Goal: Browse casually

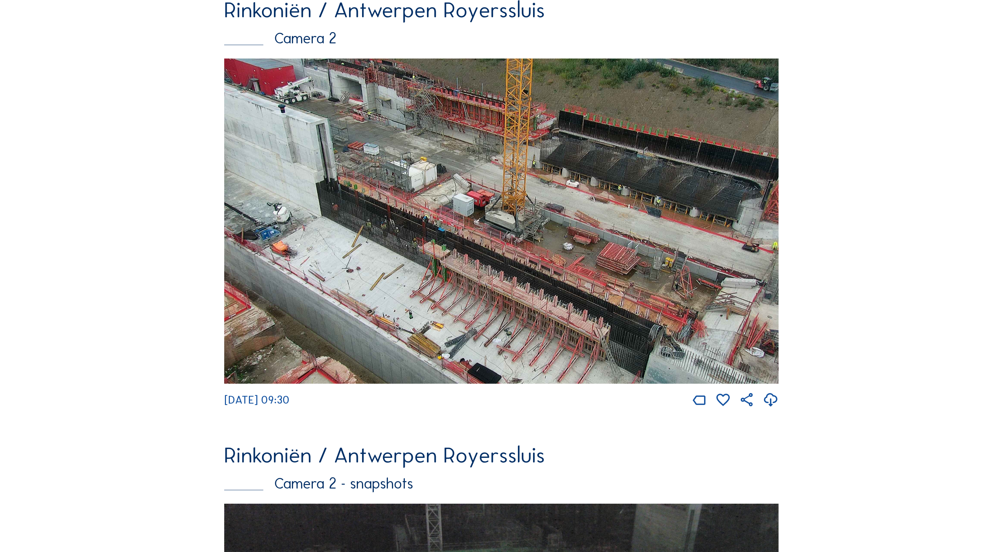
scroll to position [53, 0]
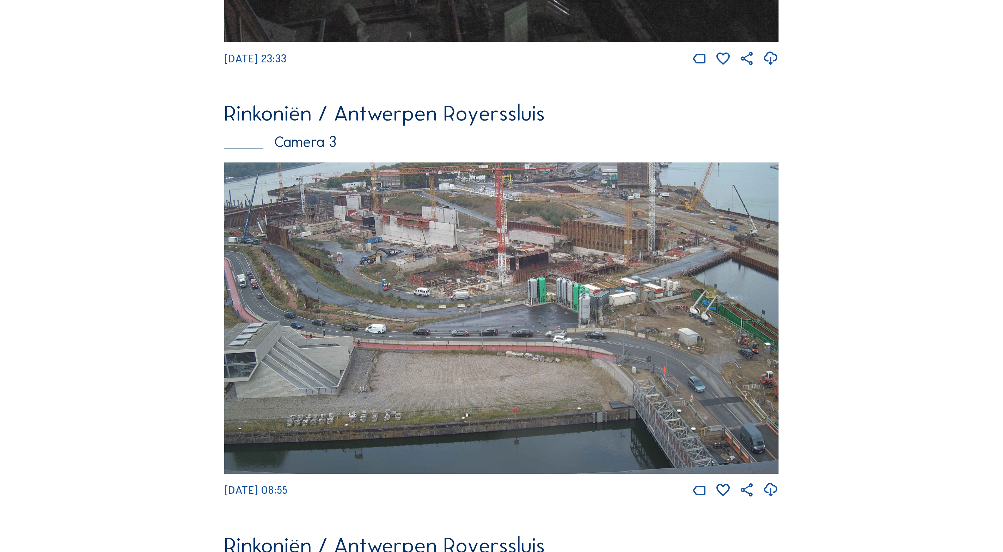
click at [602, 265] on img at bounding box center [501, 319] width 555 height 312
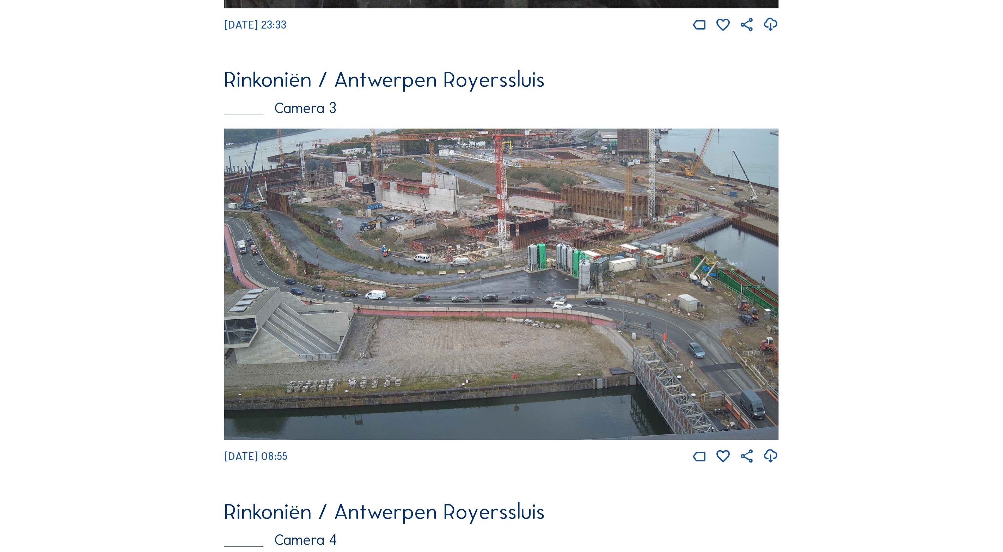
scroll to position [1323, 0]
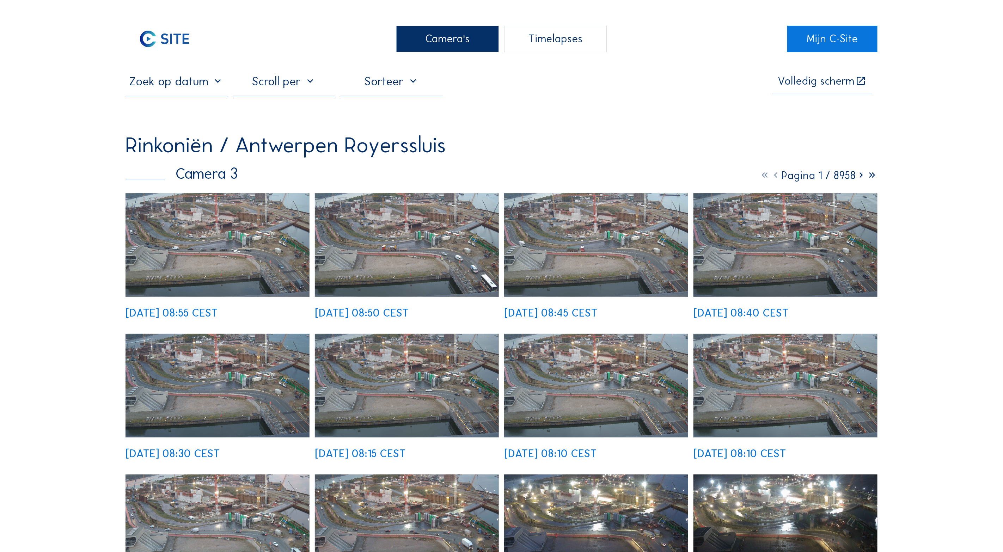
click at [252, 252] on img at bounding box center [218, 245] width 184 height 104
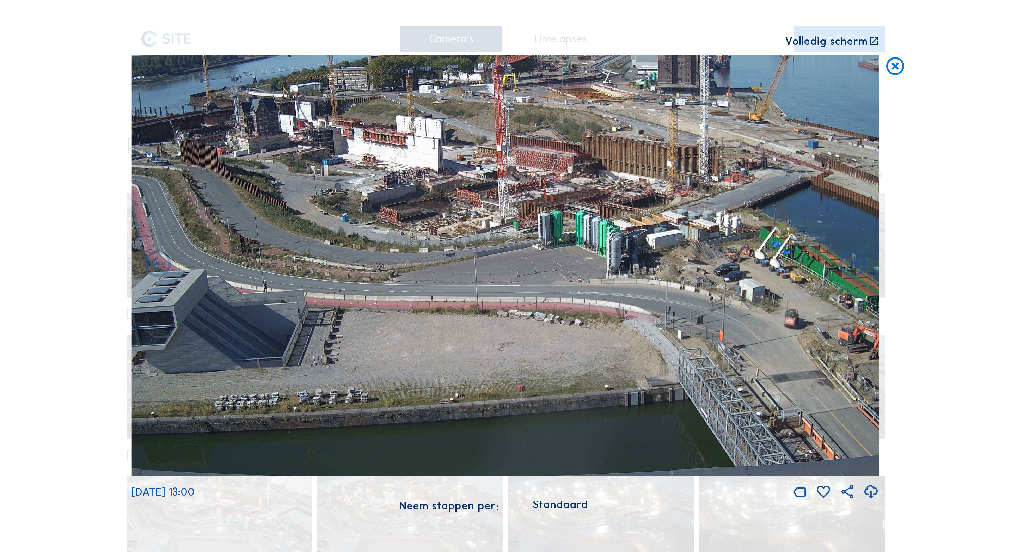
click at [871, 40] on icon at bounding box center [874, 41] width 11 height 11
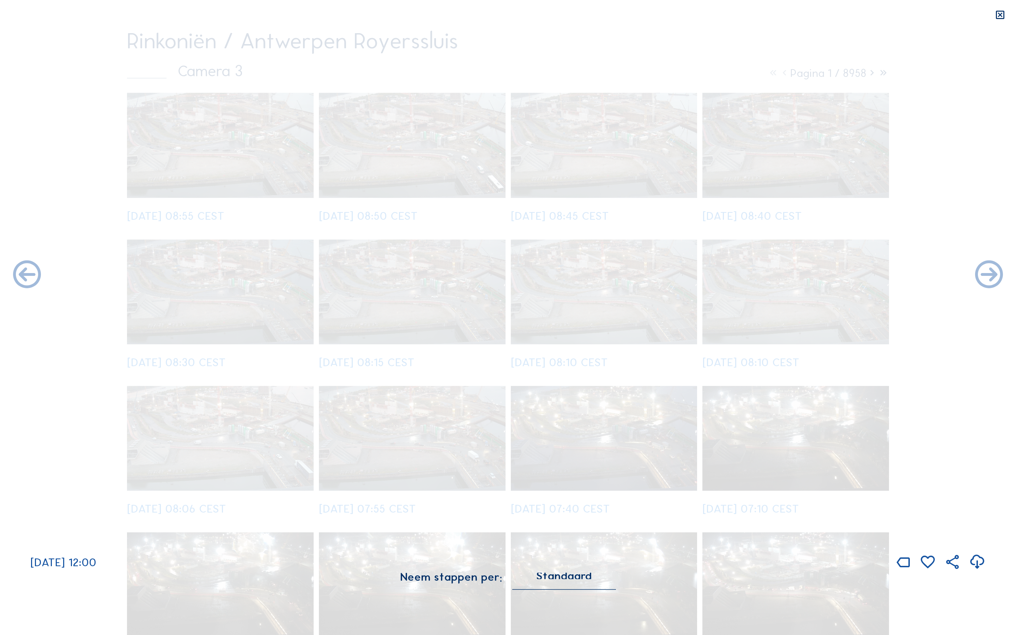
click at [710, 154] on img at bounding box center [507, 290] width 903 height 508
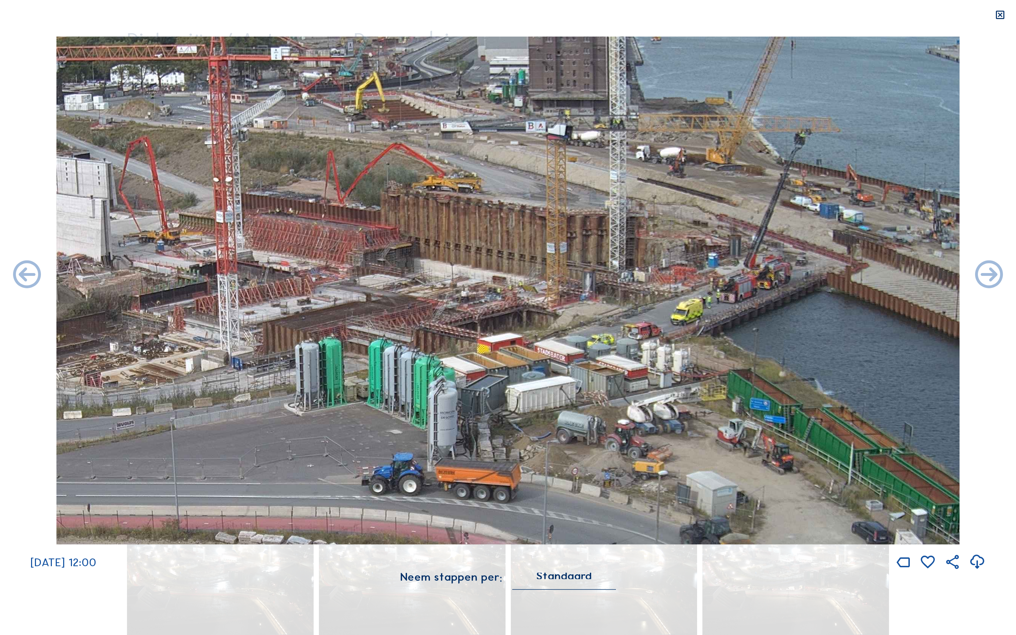
drag, startPoint x: 722, startPoint y: 153, endPoint x: 617, endPoint y: 250, distance: 142.7
click at [582, 263] on img at bounding box center [507, 290] width 903 height 508
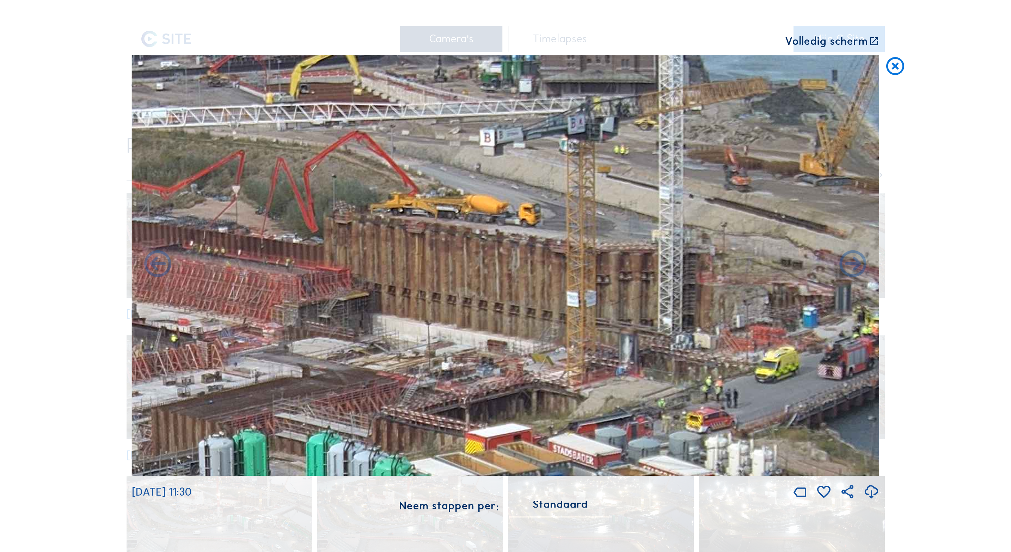
click at [897, 68] on icon at bounding box center [896, 66] width 22 height 22
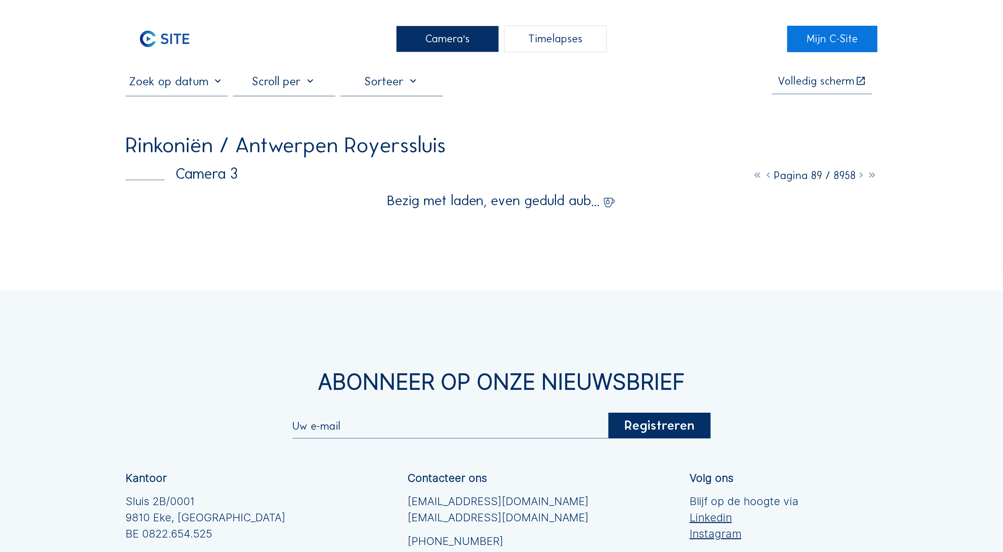
click at [450, 35] on div "Camera's" at bounding box center [447, 39] width 102 height 26
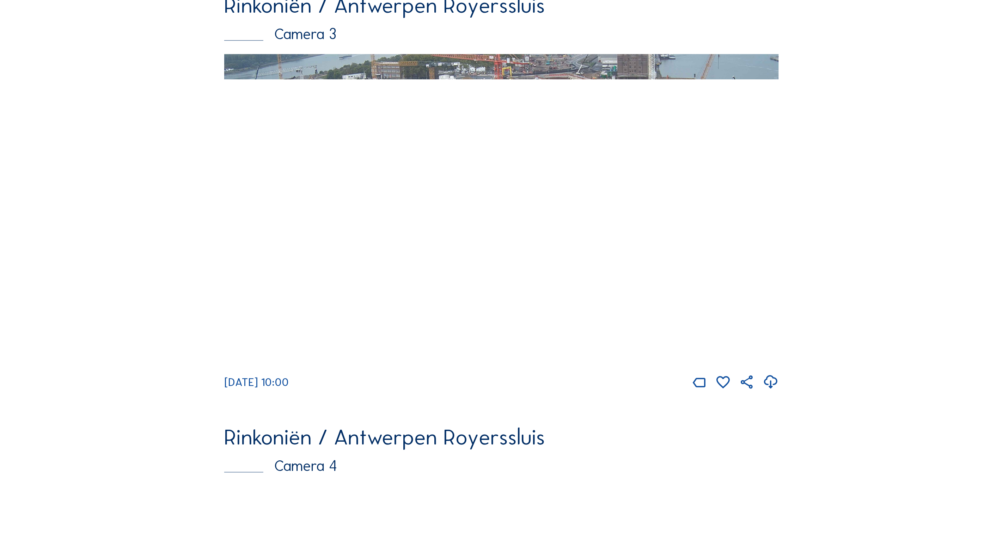
scroll to position [1442, 0]
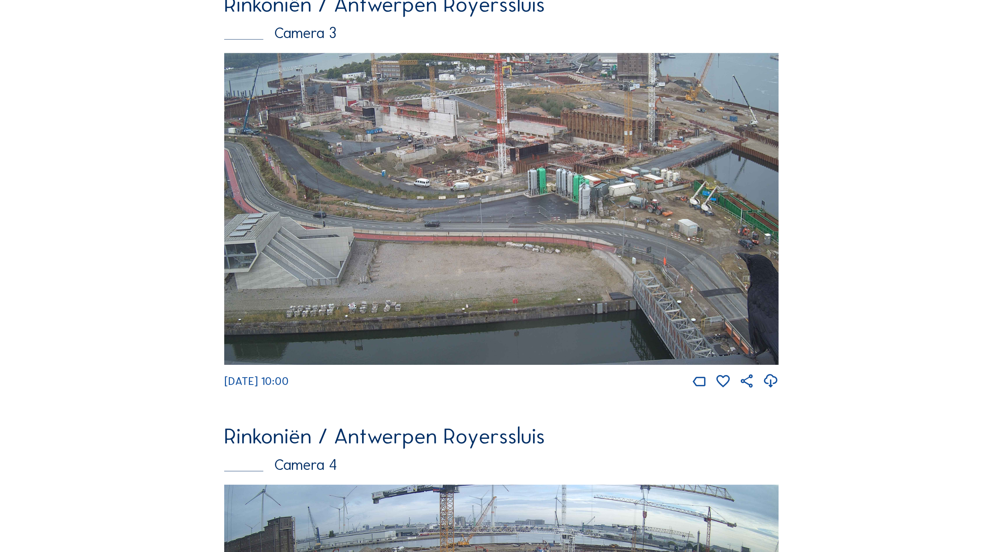
click at [356, 183] on img at bounding box center [501, 209] width 555 height 312
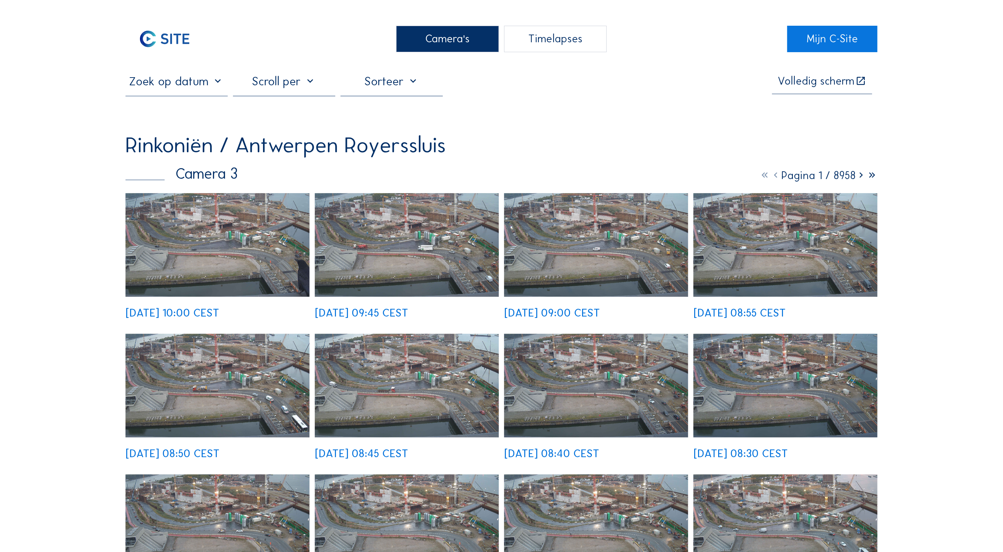
click at [203, 253] on img at bounding box center [218, 245] width 184 height 104
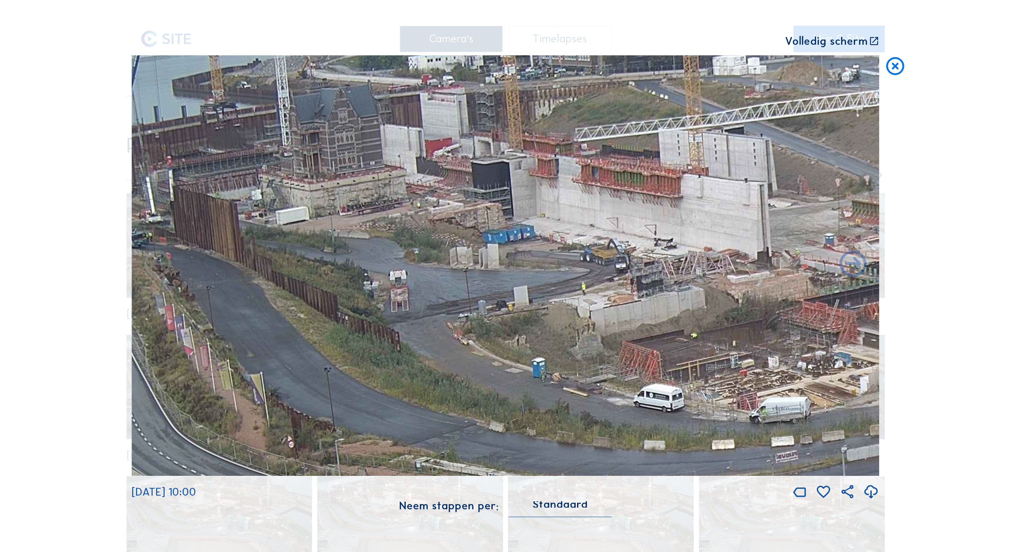
drag, startPoint x: 348, startPoint y: 183, endPoint x: 474, endPoint y: 264, distance: 149.6
click at [474, 264] on img at bounding box center [506, 265] width 748 height 421
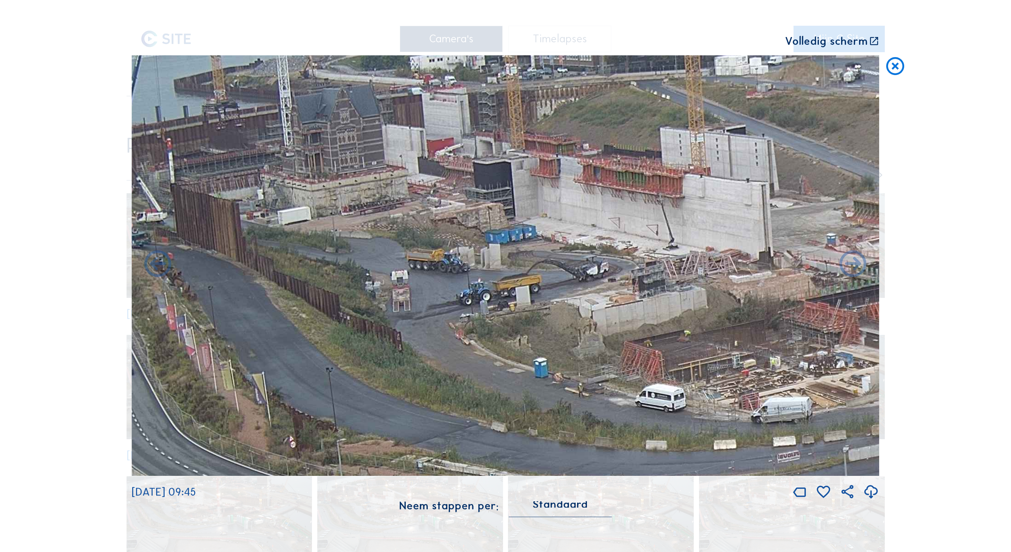
click at [897, 68] on icon at bounding box center [896, 66] width 22 height 22
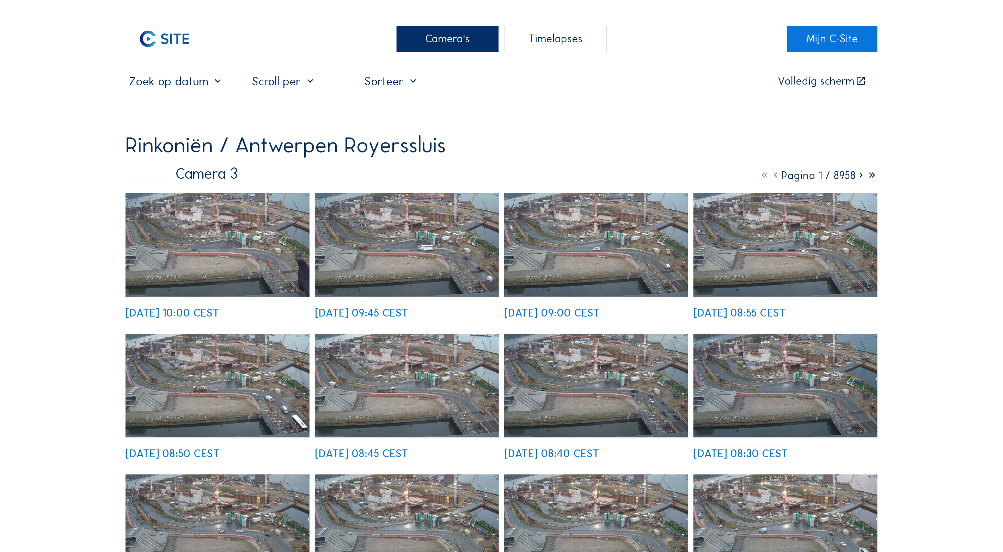
click at [445, 36] on div "Camera's" at bounding box center [447, 39] width 102 height 26
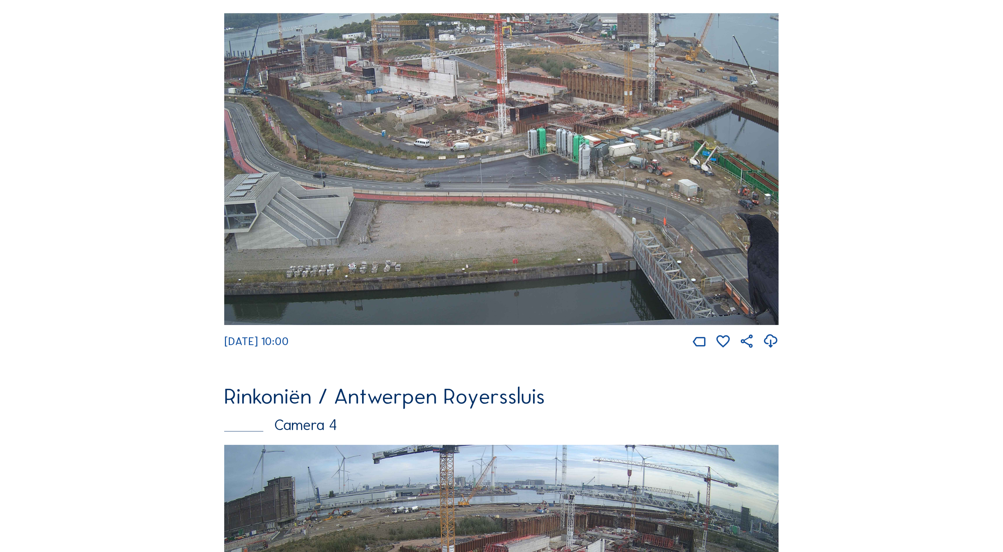
scroll to position [1760, 0]
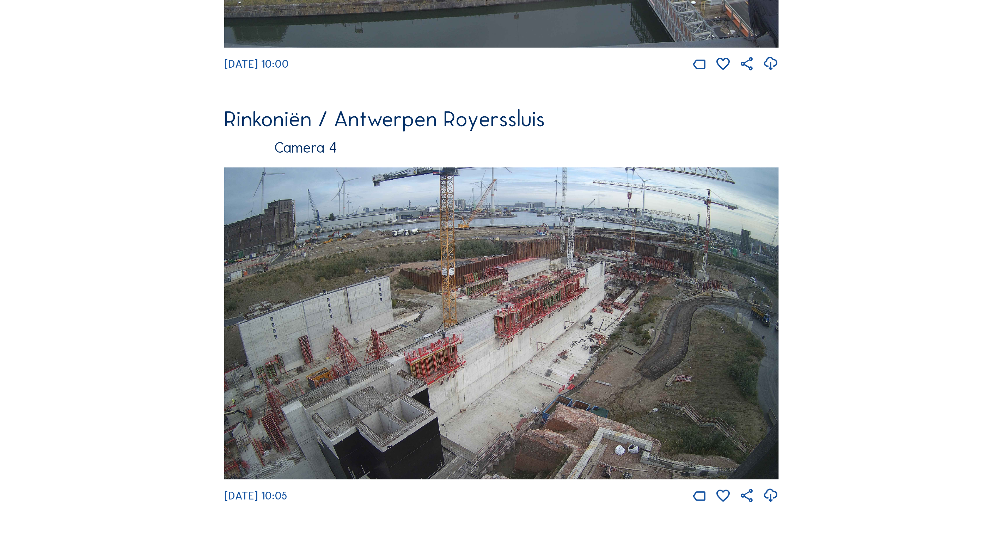
click at [498, 351] on img at bounding box center [501, 324] width 555 height 312
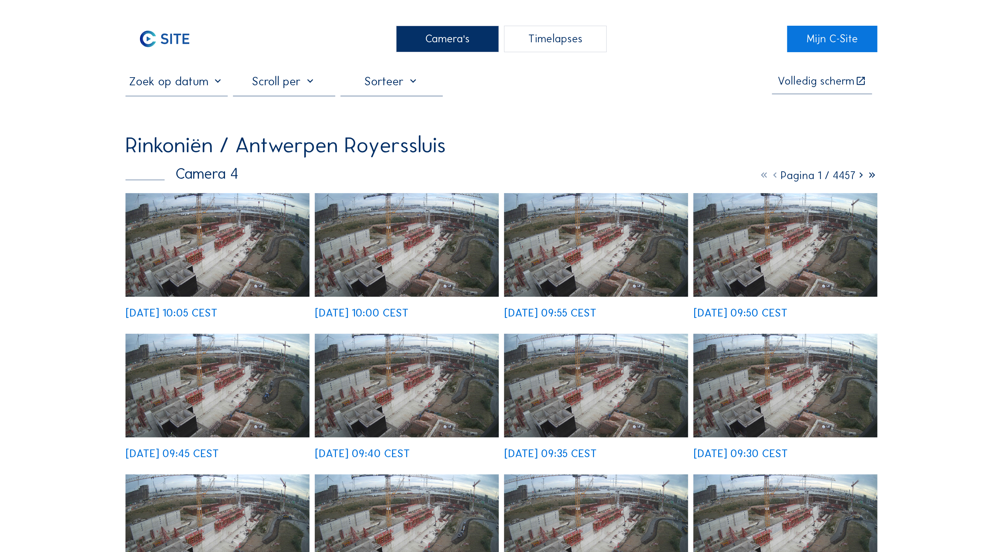
click at [454, 39] on div "Camera's" at bounding box center [447, 39] width 102 height 26
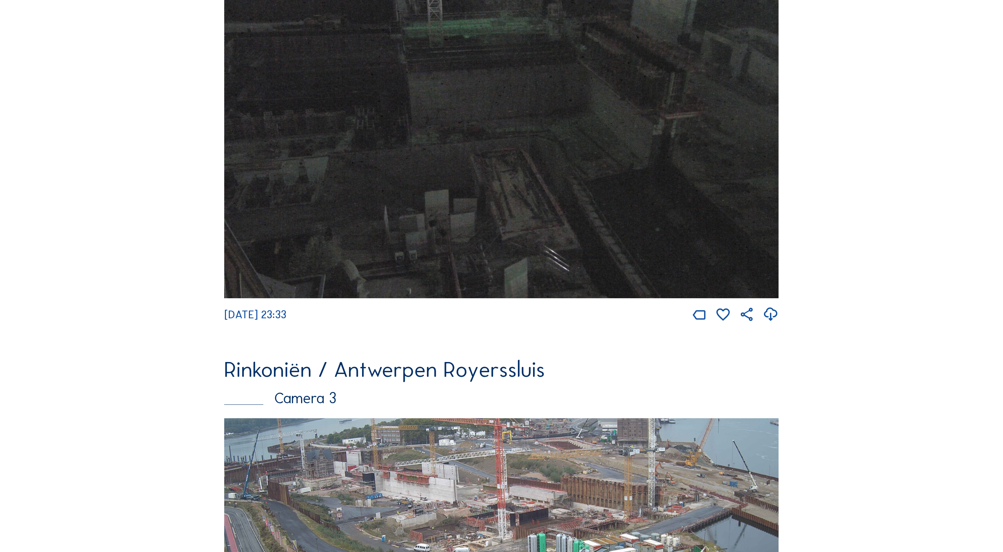
scroll to position [966, 0]
